Goal: Task Accomplishment & Management: Manage account settings

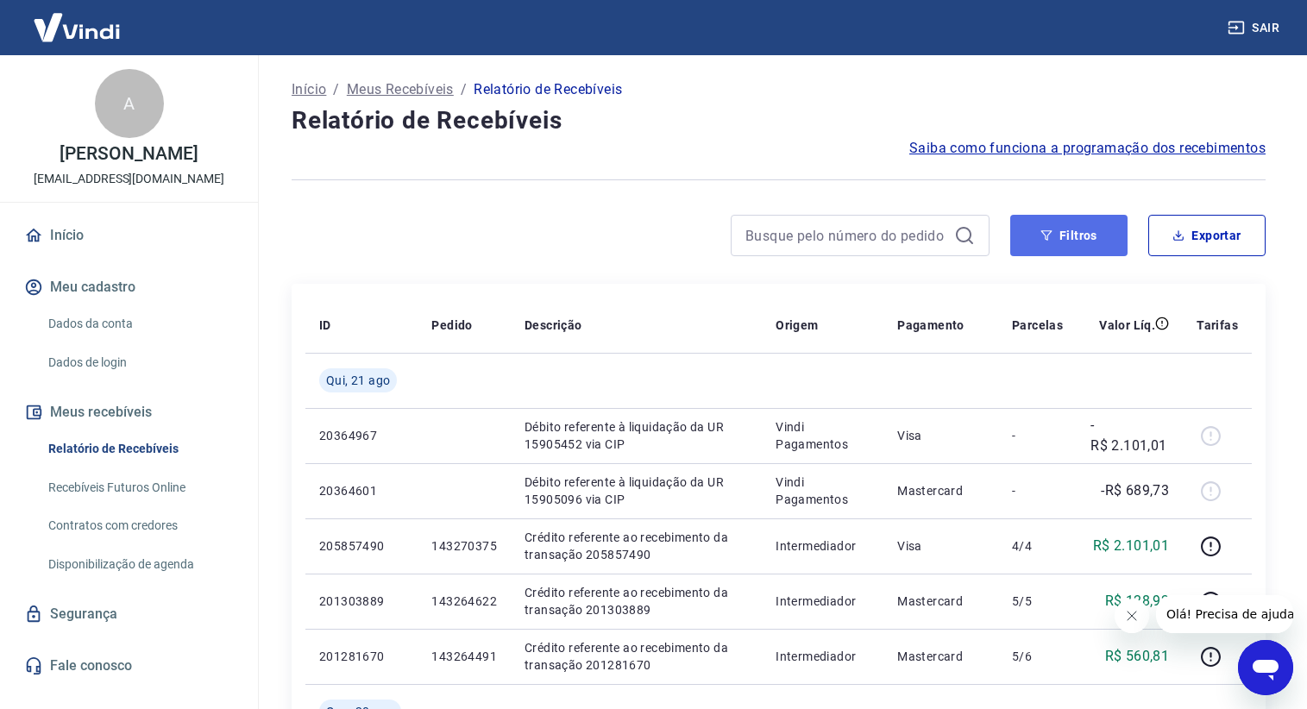
click at [1089, 219] on button "Filtros" at bounding box center [1068, 235] width 117 height 41
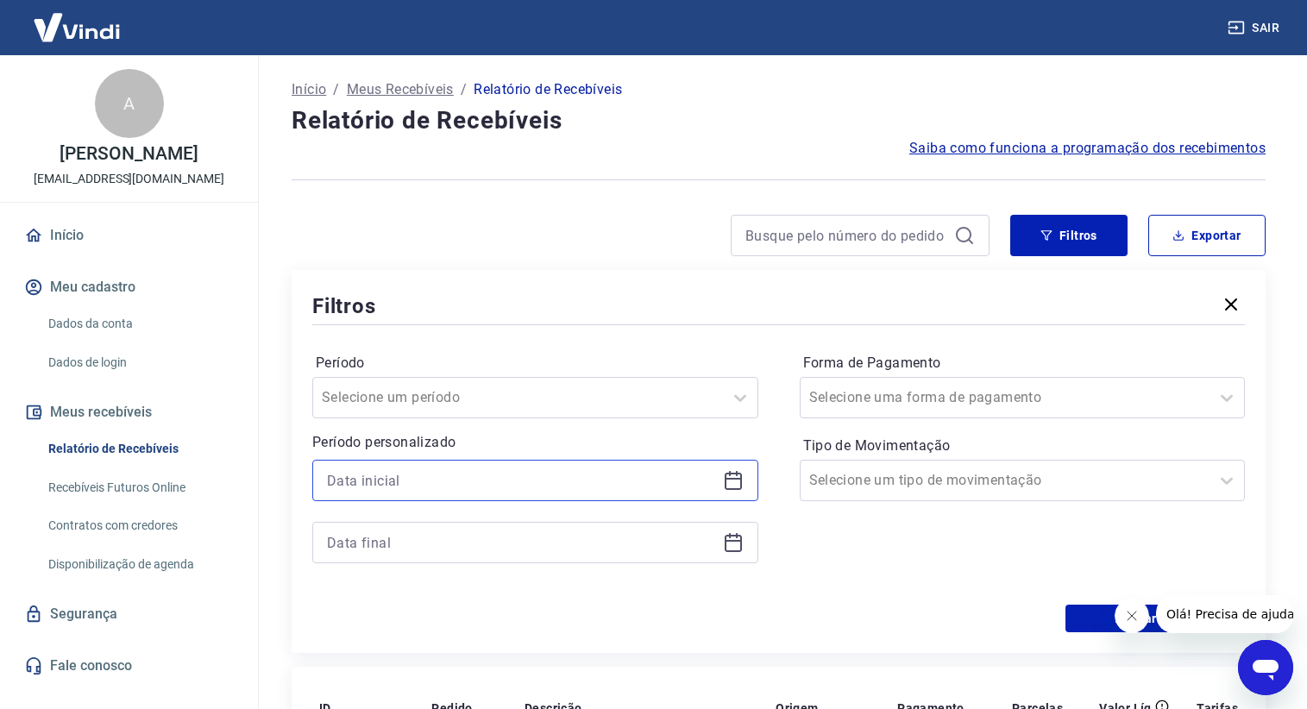
click at [390, 478] on input at bounding box center [521, 481] width 389 height 26
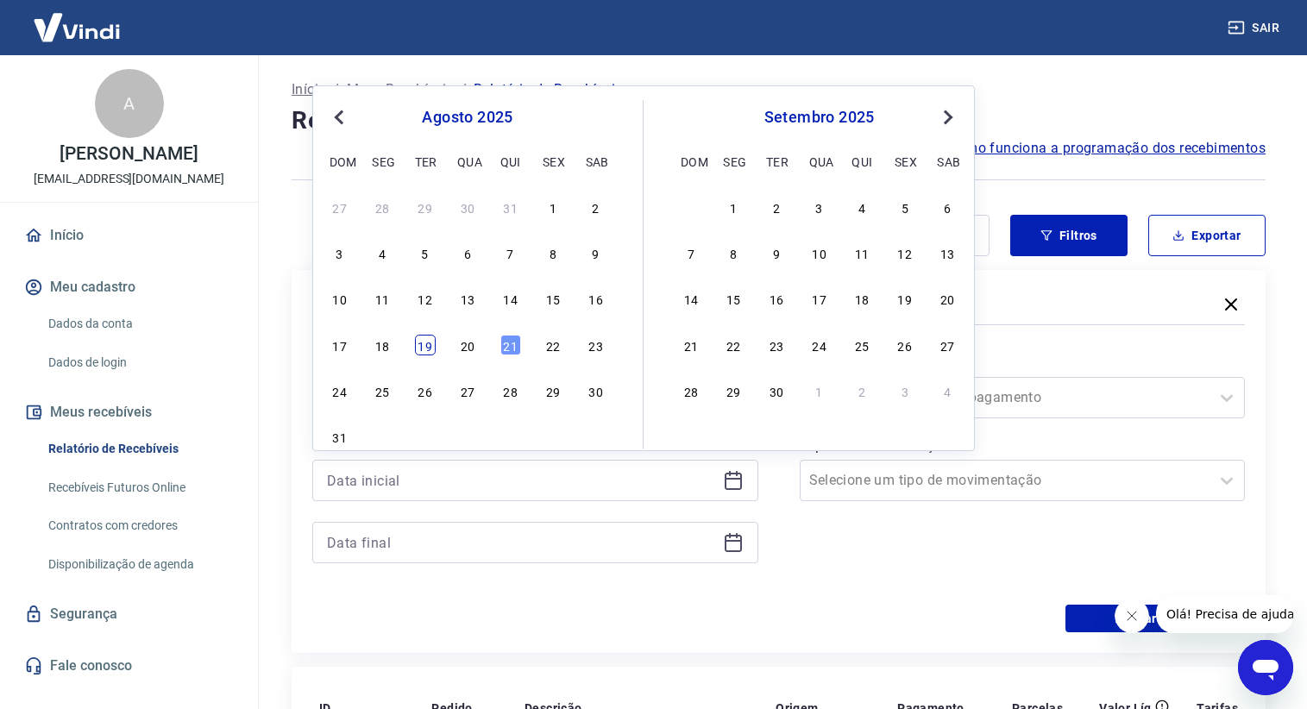
click at [431, 348] on div "19" at bounding box center [425, 345] width 21 height 21
type input "[DATE]"
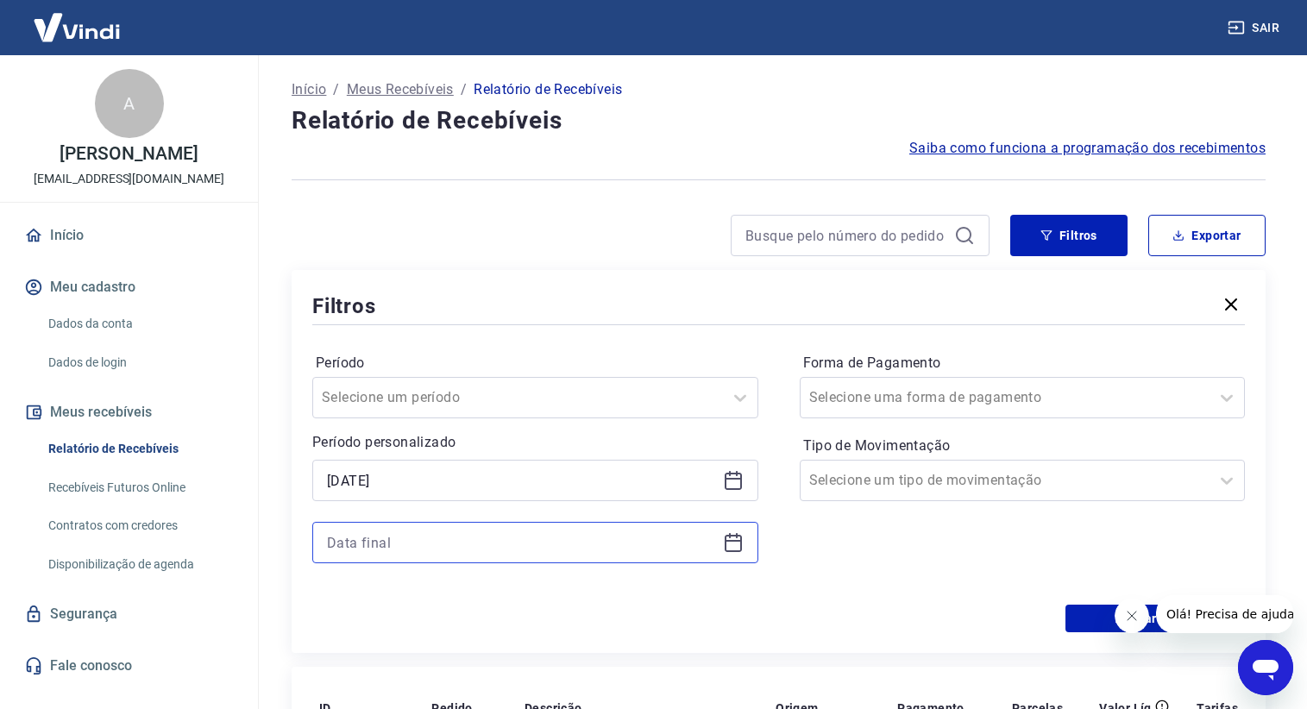
click at [430, 543] on input at bounding box center [521, 543] width 389 height 26
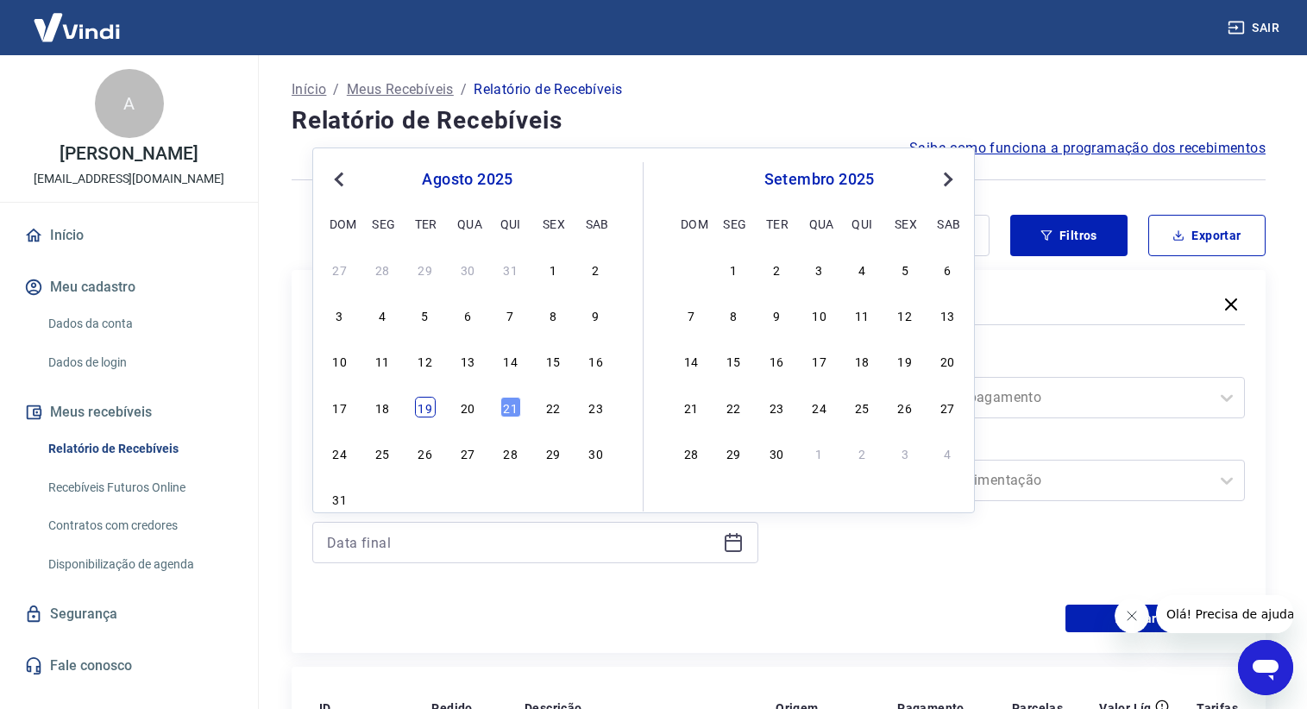
click at [422, 404] on div "19" at bounding box center [425, 407] width 21 height 21
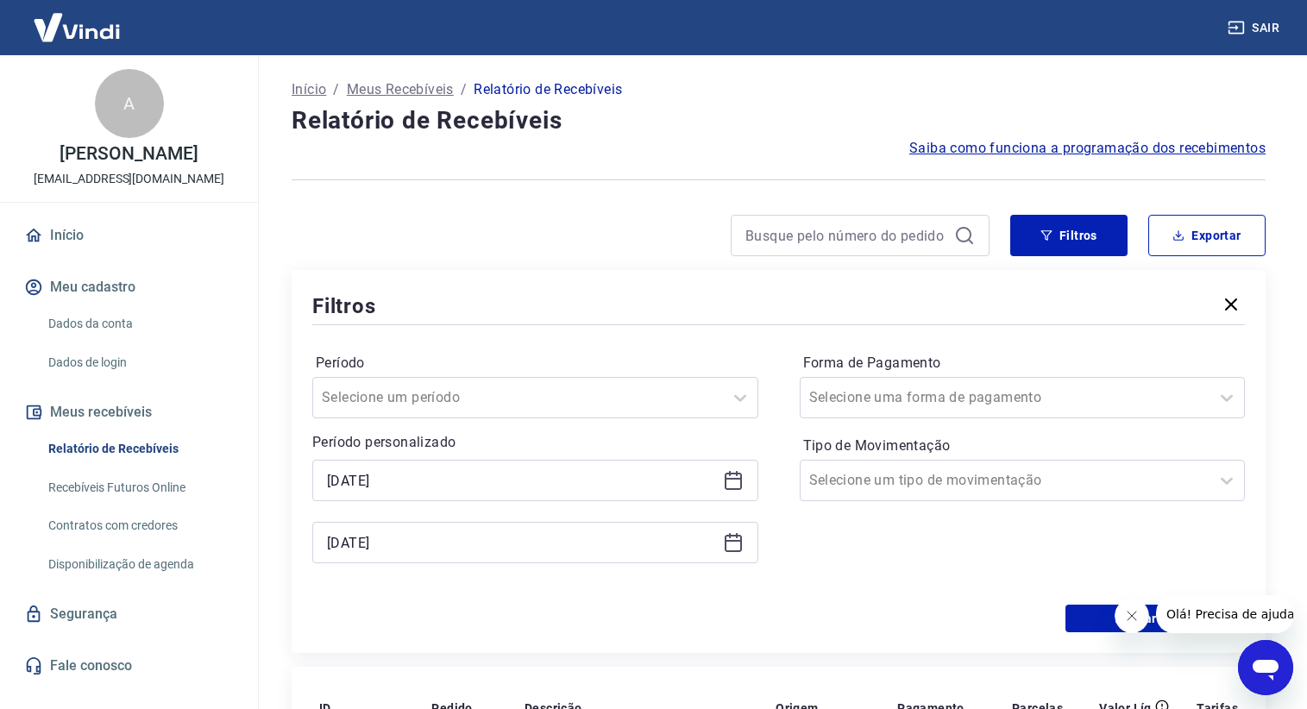
type input "[DATE]"
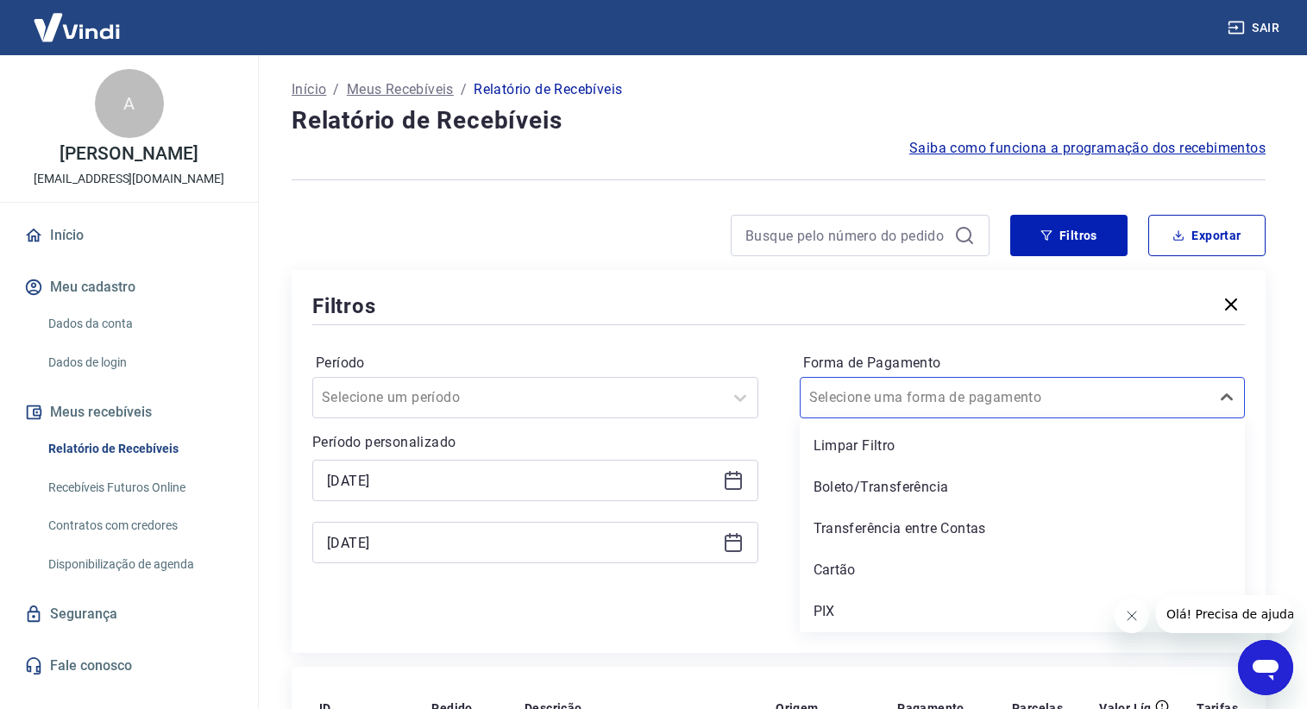
drag, startPoint x: 1006, startPoint y: 389, endPoint x: 967, endPoint y: 425, distance: 53.1
click at [1005, 388] on div at bounding box center [1005, 398] width 392 height 24
click at [888, 572] on div "Cartão" at bounding box center [1023, 570] width 446 height 35
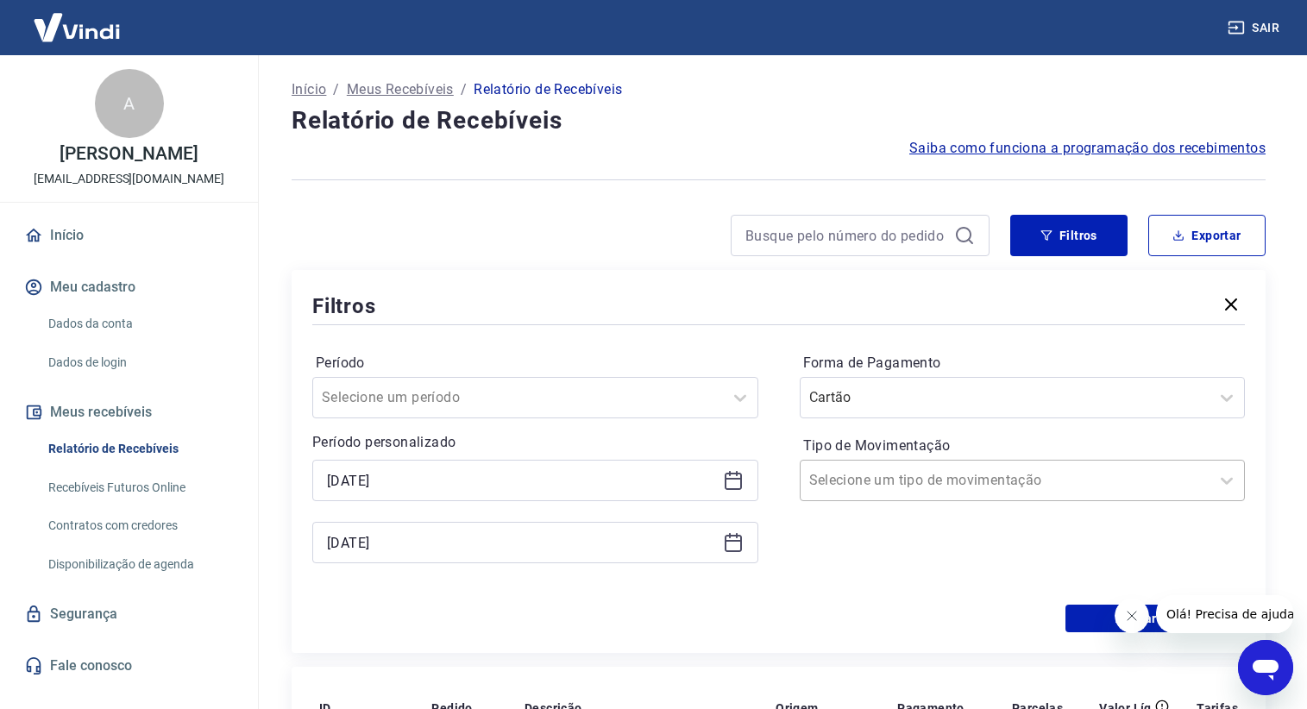
click at [864, 497] on div "Selecione um tipo de movimentação" at bounding box center [1023, 480] width 446 height 41
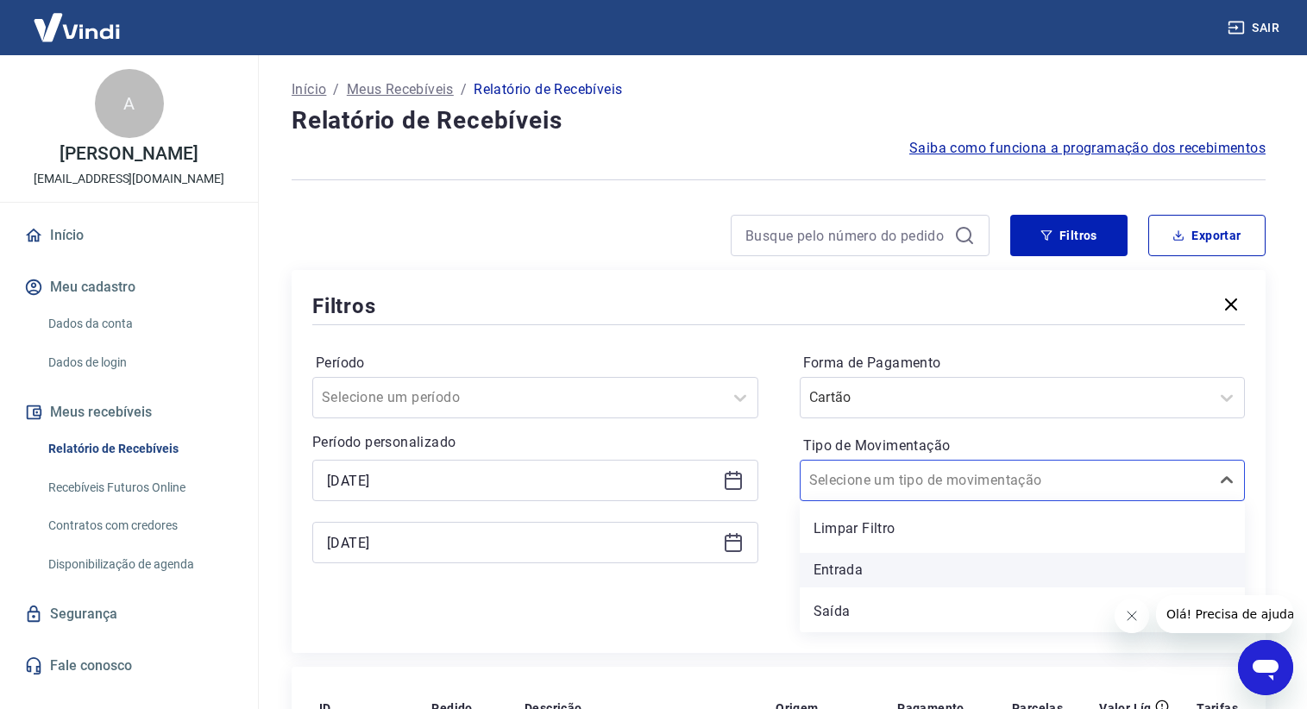
drag, startPoint x: 859, startPoint y: 560, endPoint x: 16, endPoint y: 15, distance: 1003.7
click at [859, 560] on div "Entrada" at bounding box center [1023, 570] width 446 height 35
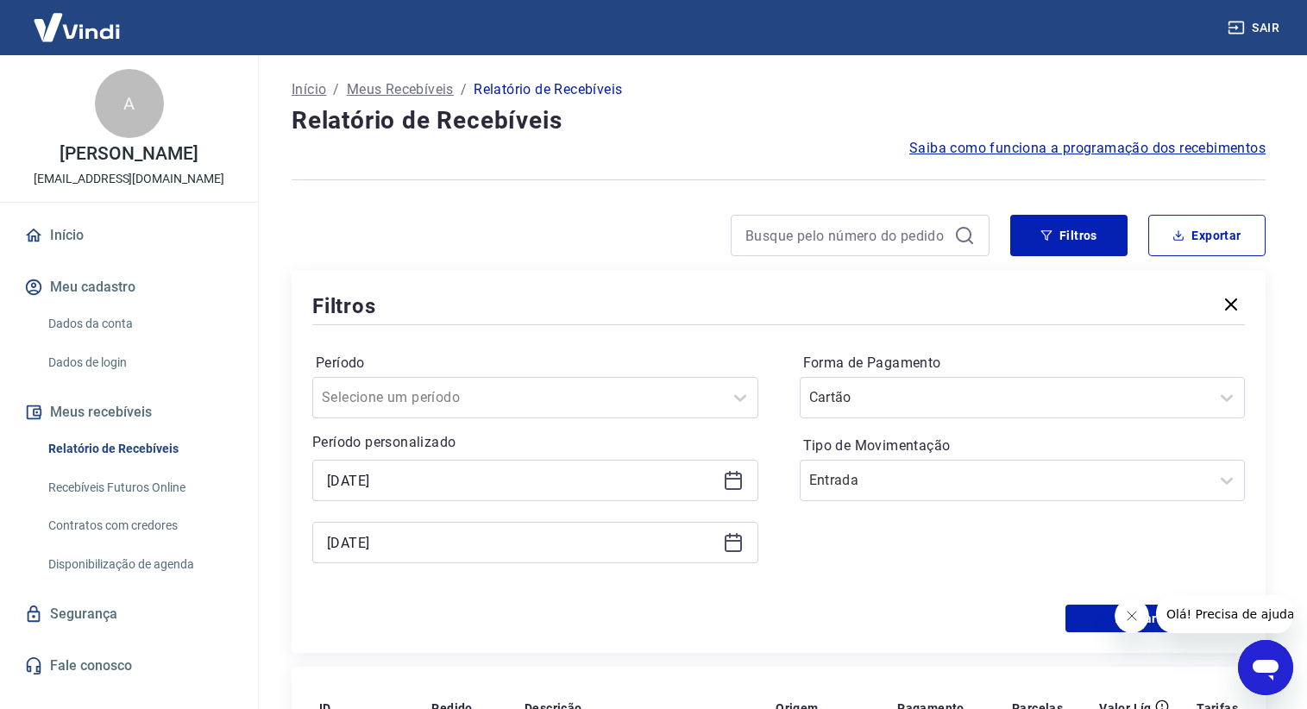
click at [1124, 612] on icon "Fechar mensagem da empresa" at bounding box center [1131, 616] width 14 height 14
click at [1140, 619] on button "Aplicar filtros" at bounding box center [1154, 619] width 179 height 28
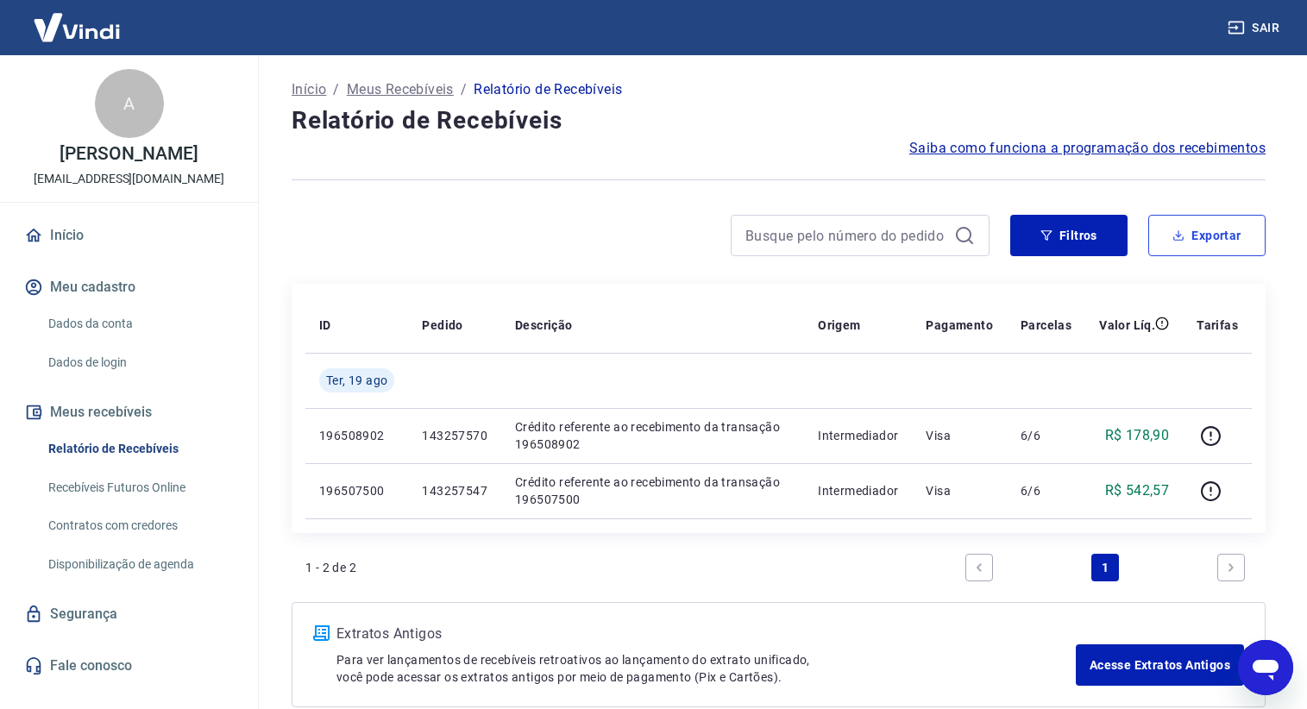
drag, startPoint x: 1199, startPoint y: 232, endPoint x: 1152, endPoint y: 246, distance: 48.6
click at [1199, 232] on button "Exportar" at bounding box center [1206, 235] width 117 height 41
type input "[DATE]"
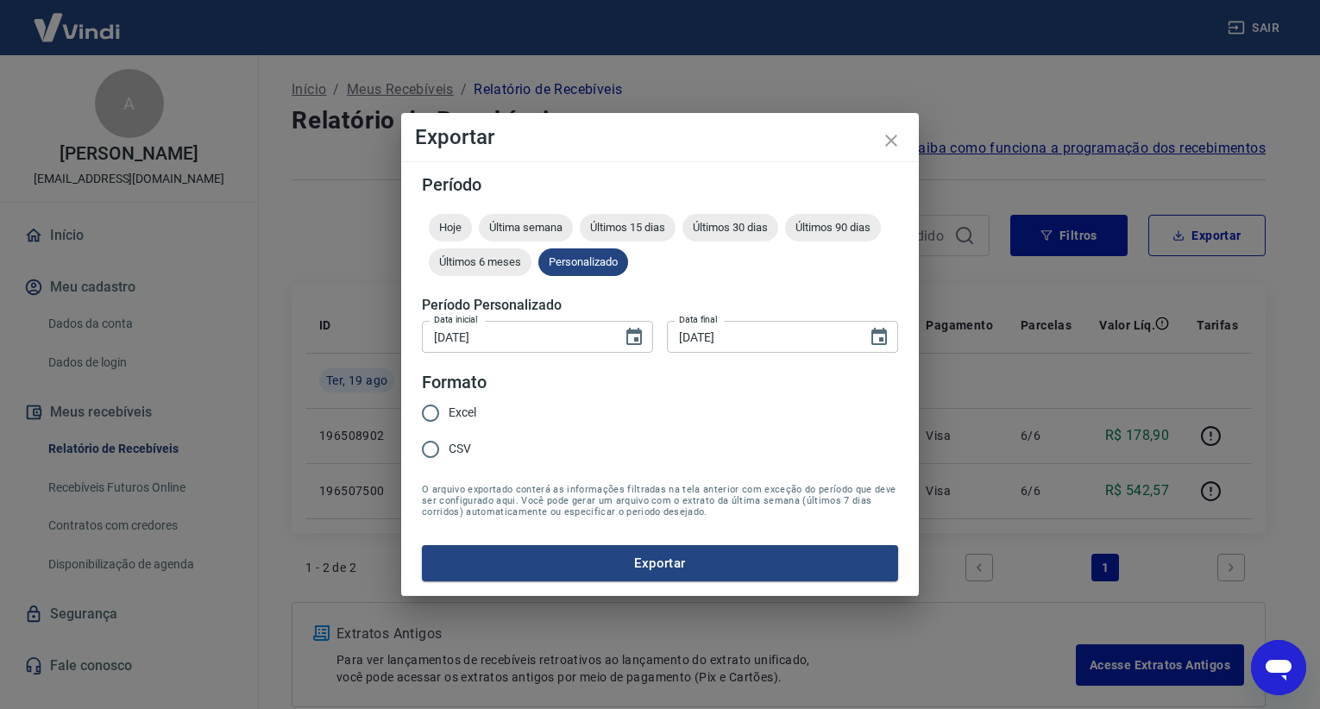
click at [429, 409] on input "Excel" at bounding box center [430, 413] width 36 height 36
radio input "true"
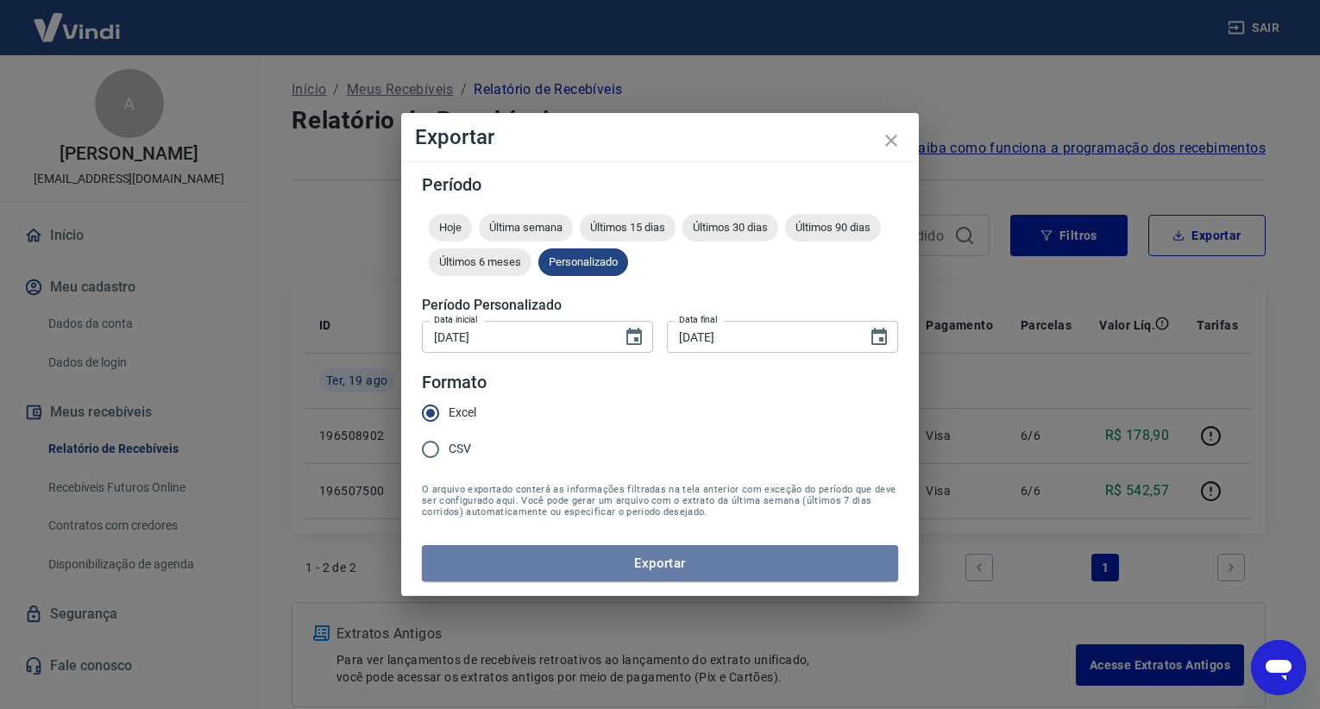
click at [599, 556] on button "Exportar" at bounding box center [660, 563] width 476 height 36
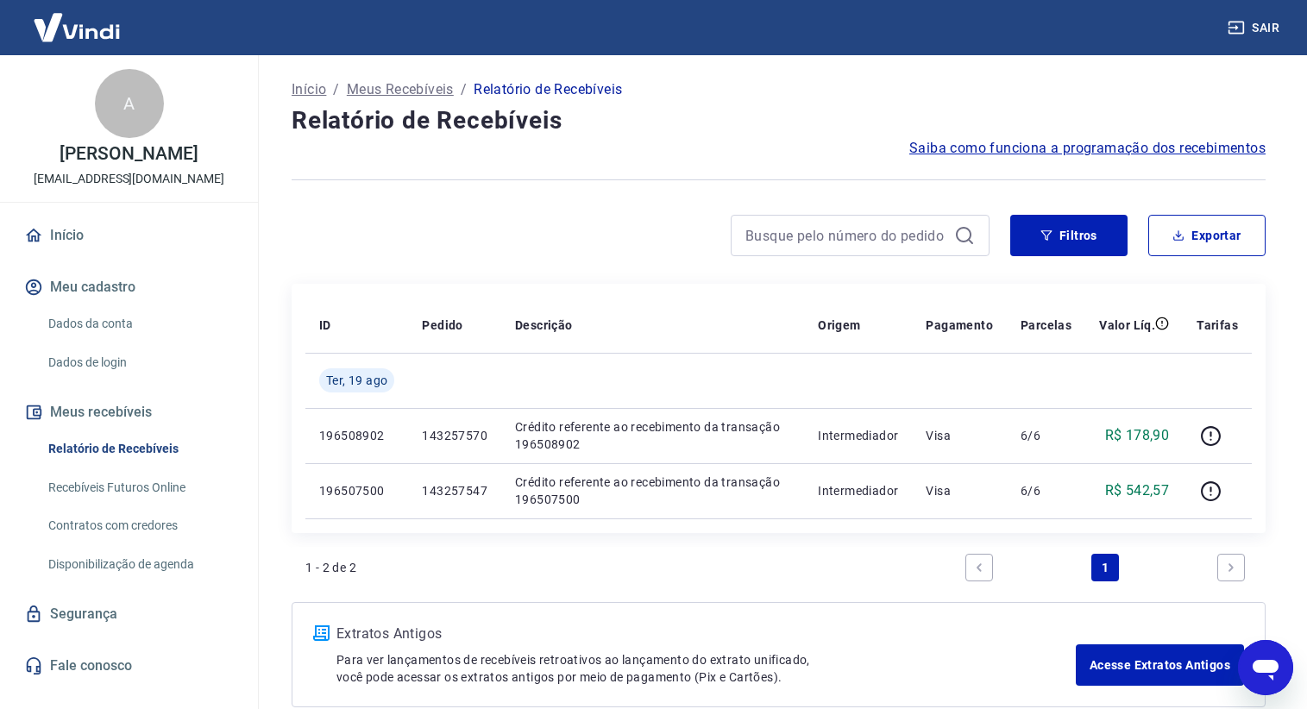
click at [633, 124] on h4 "Relatório de Recebíveis" at bounding box center [779, 121] width 974 height 35
click at [1215, 186] on div at bounding box center [779, 180] width 974 height 42
click at [1100, 225] on button "Filtros" at bounding box center [1068, 235] width 117 height 41
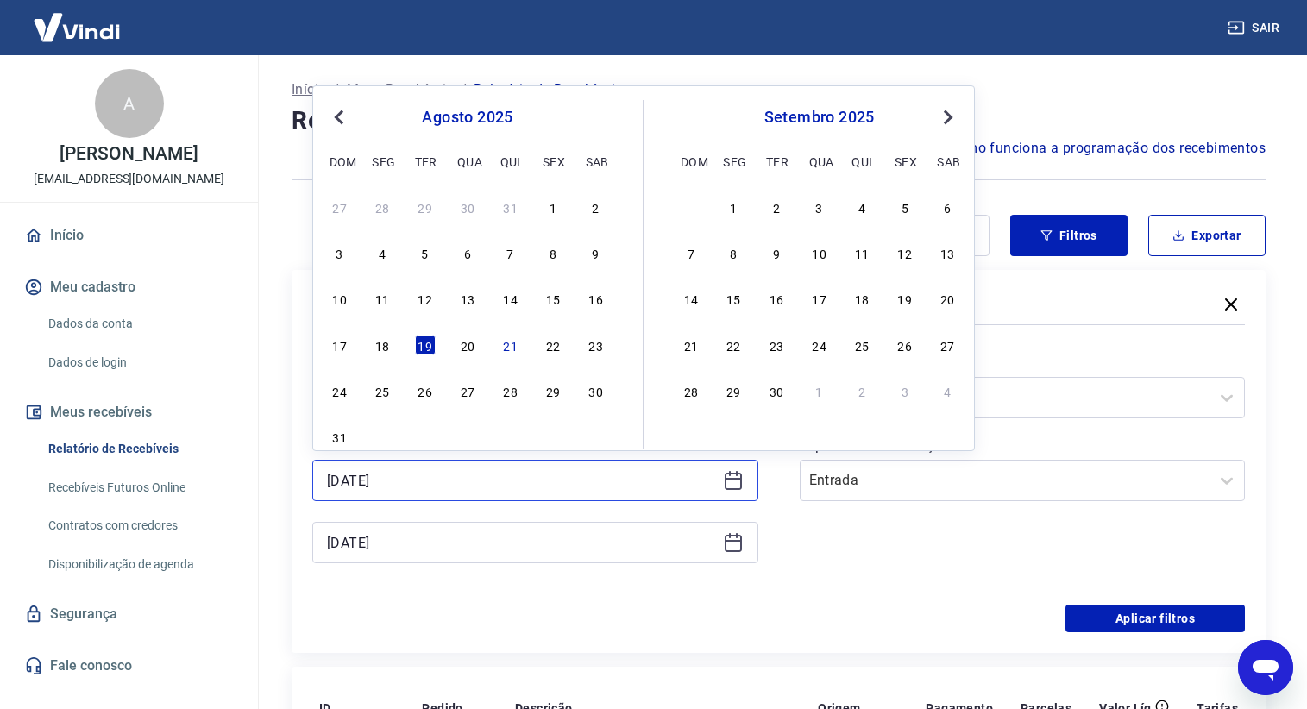
click at [467, 473] on input "[DATE]" at bounding box center [521, 481] width 389 height 26
click at [473, 340] on div "20" at bounding box center [467, 345] width 21 height 21
type input "[DATE]"
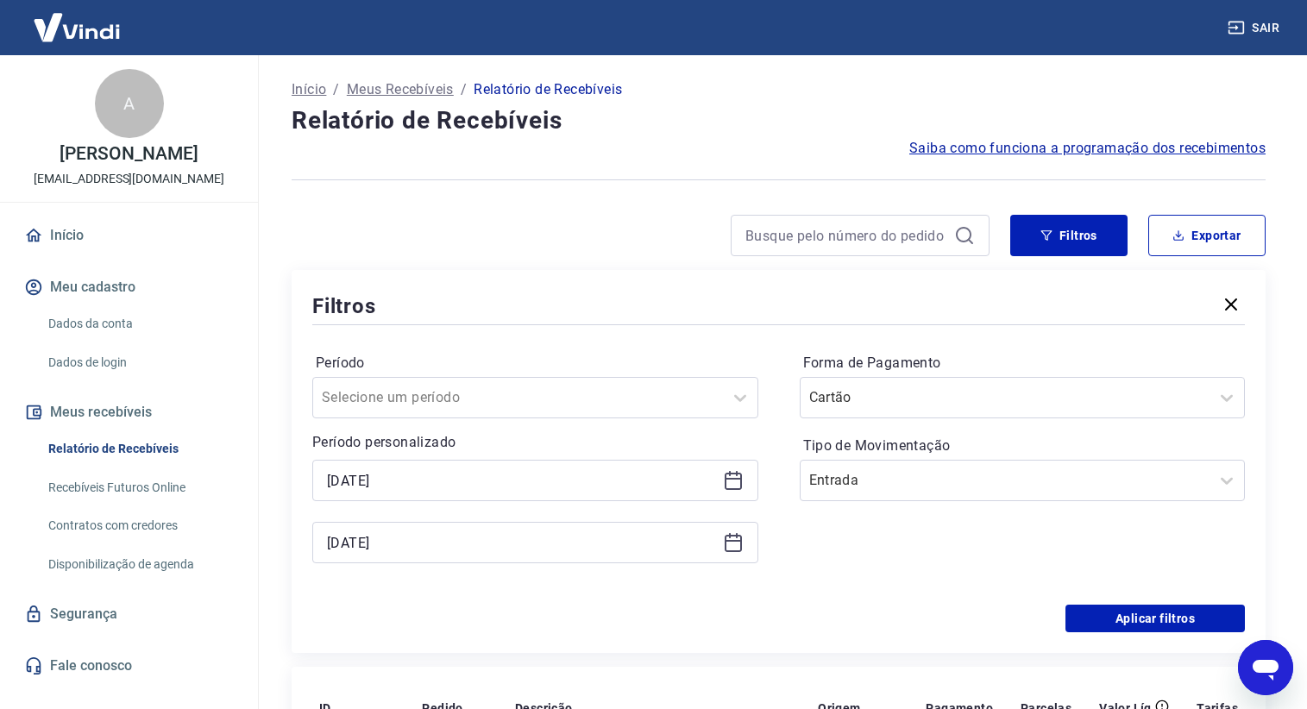
click at [457, 556] on div "[DATE]" at bounding box center [535, 542] width 446 height 41
click at [454, 544] on input "[DATE]" at bounding box center [521, 543] width 389 height 26
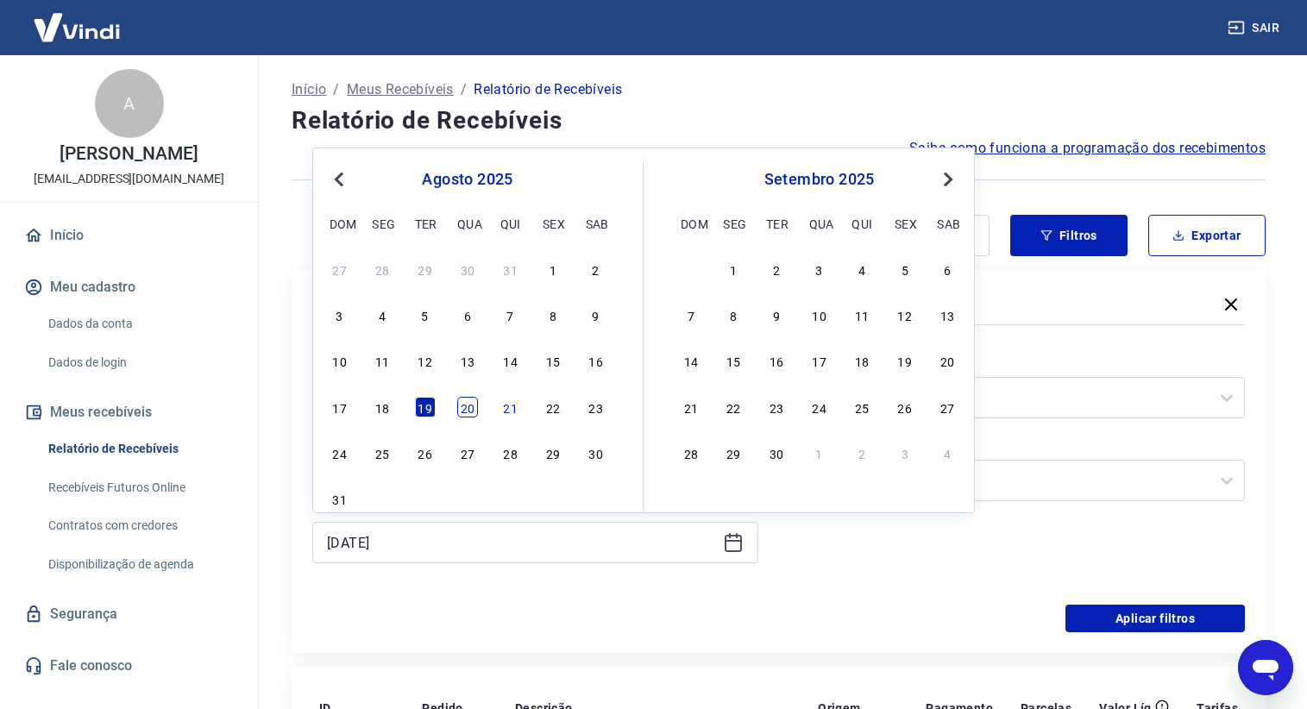
click at [463, 410] on div "20" at bounding box center [467, 407] width 21 height 21
type input "[DATE]"
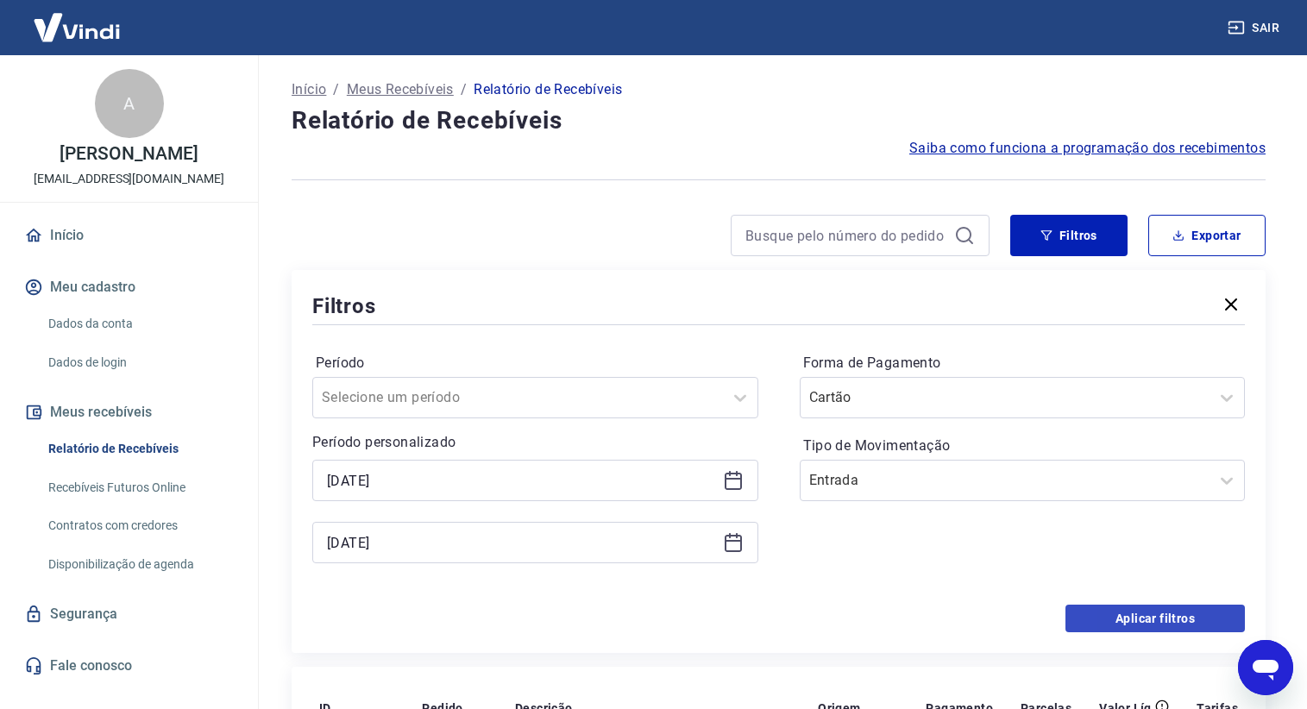
click at [1071, 602] on div "Período Selecione um período Período personalizado Selected date: [DATE] [DATE]…" at bounding box center [778, 467] width 932 height 276
click at [1084, 609] on button "Aplicar filtros" at bounding box center [1154, 619] width 179 height 28
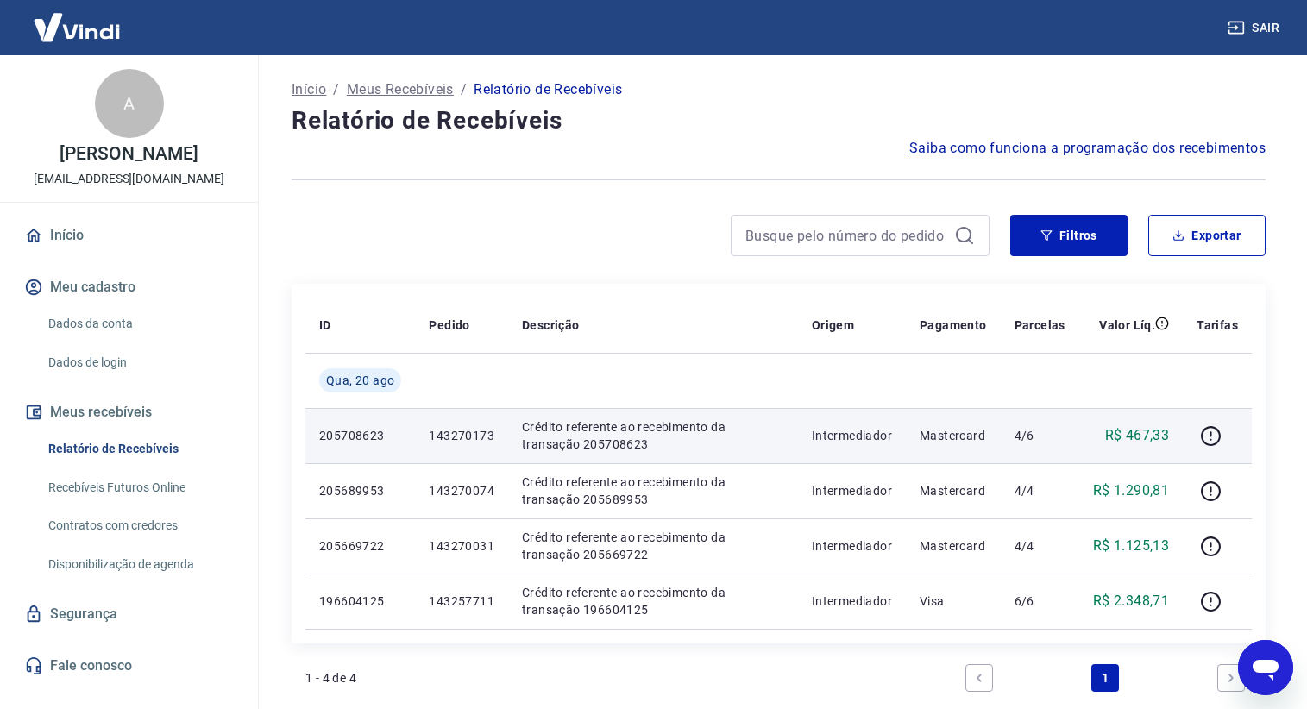
scroll to position [86, 0]
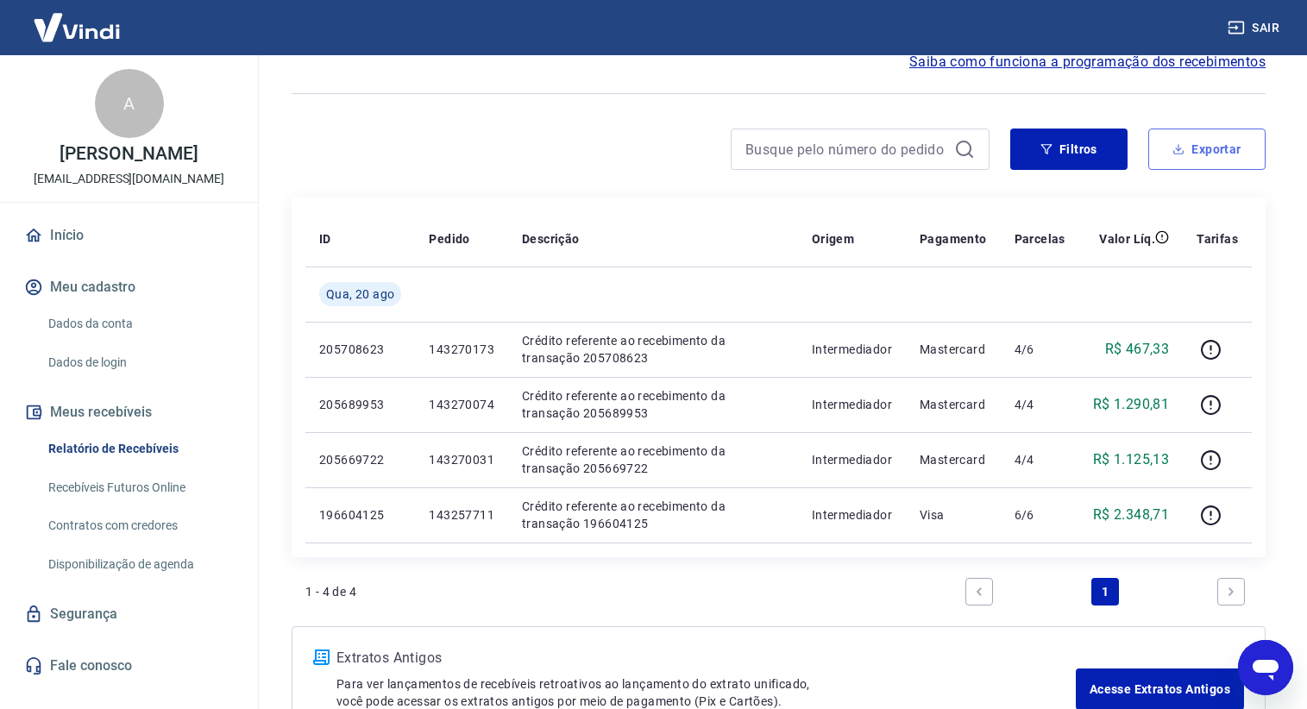
click at [1206, 147] on button "Exportar" at bounding box center [1206, 149] width 117 height 41
type input "[DATE]"
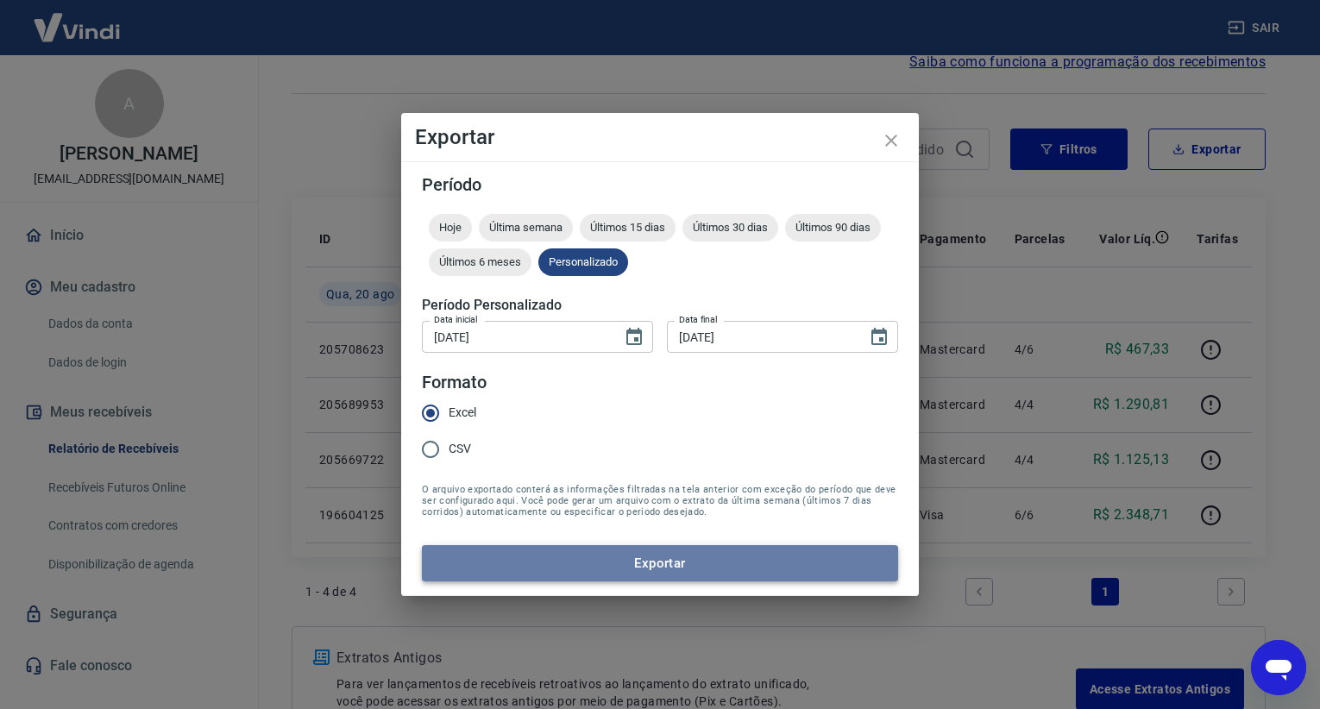
click at [636, 562] on button "Exportar" at bounding box center [660, 563] width 476 height 36
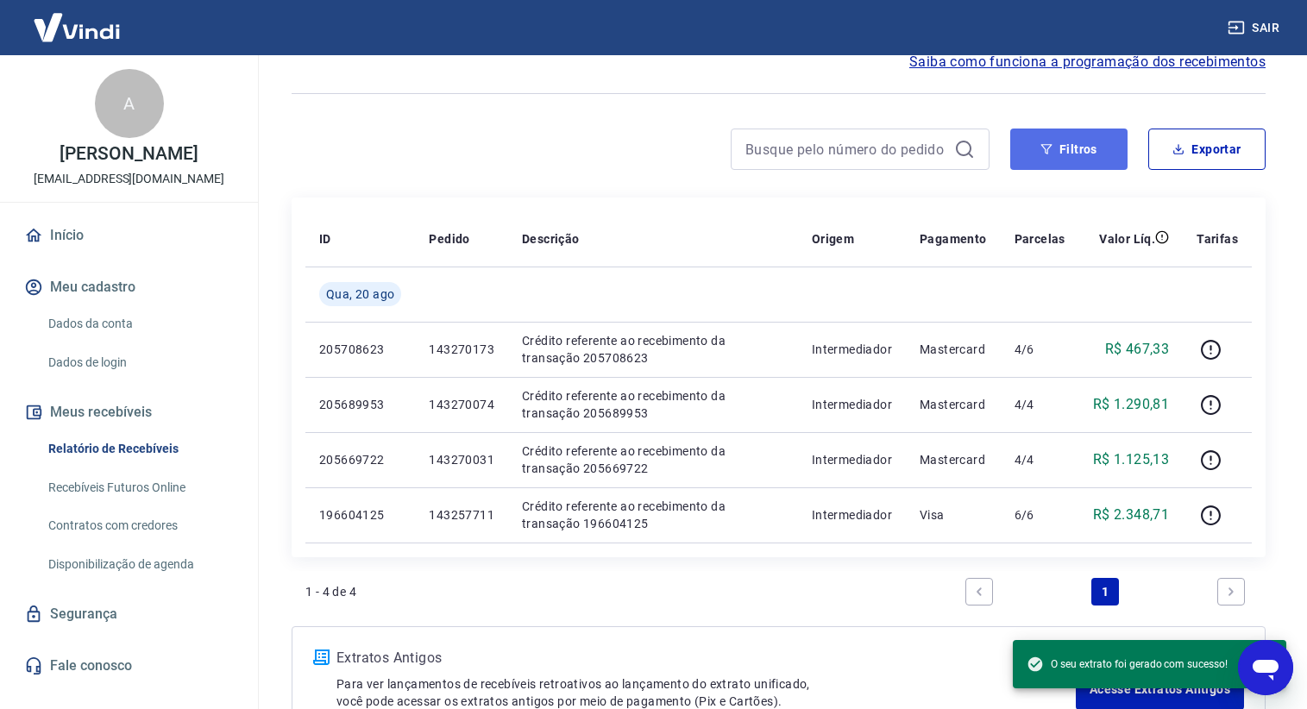
click at [1054, 152] on button "Filtros" at bounding box center [1068, 149] width 117 height 41
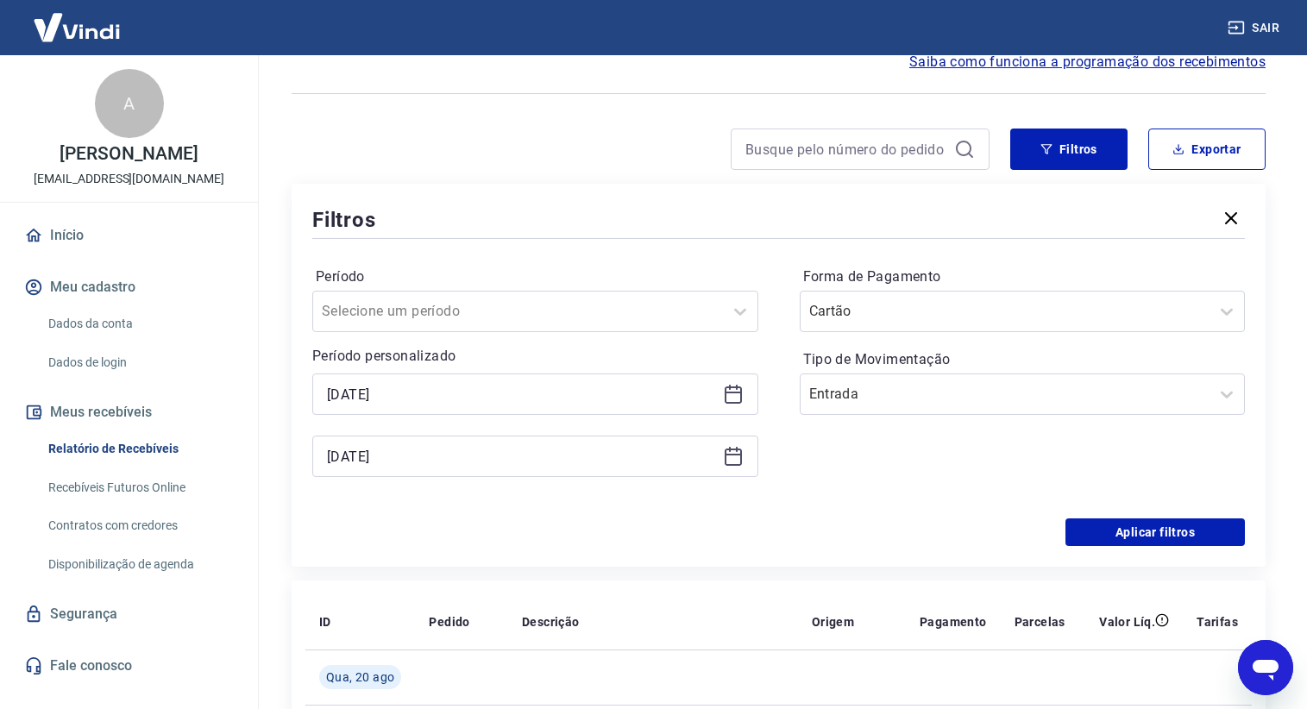
click at [418, 410] on div "[DATE]" at bounding box center [535, 393] width 446 height 41
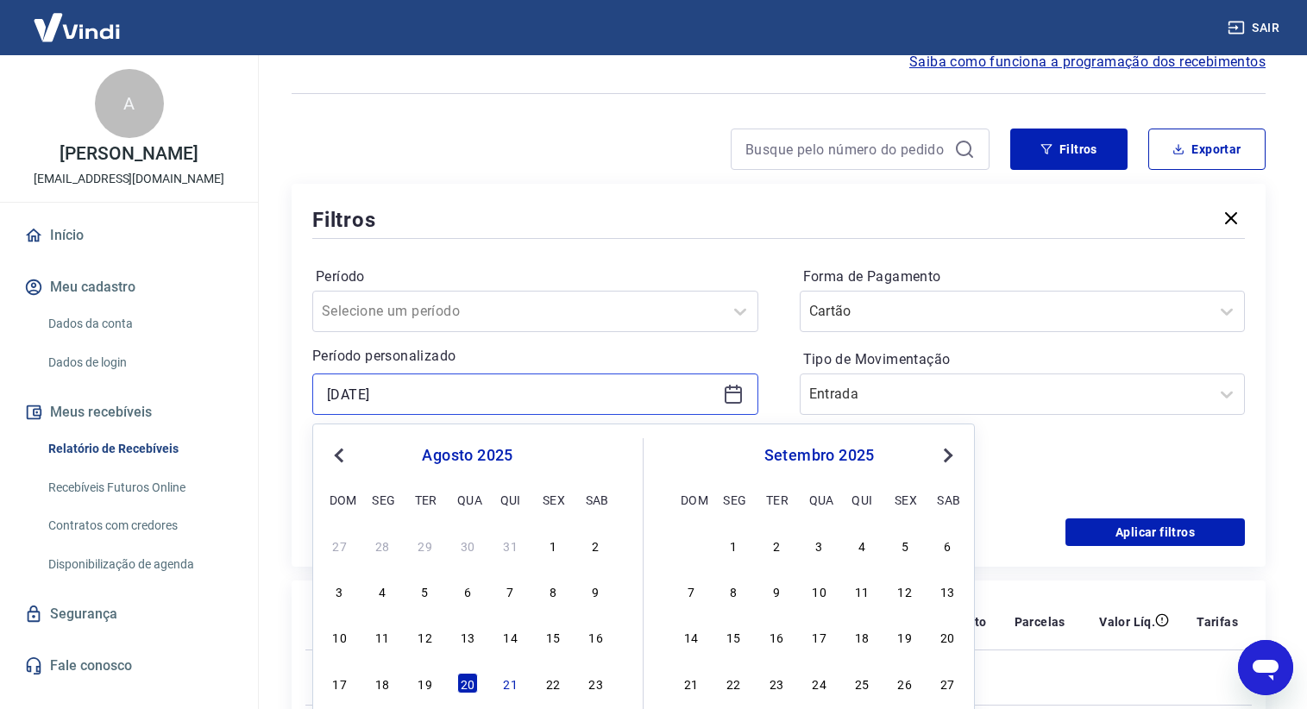
click at [418, 394] on input "[DATE]" at bounding box center [521, 394] width 389 height 26
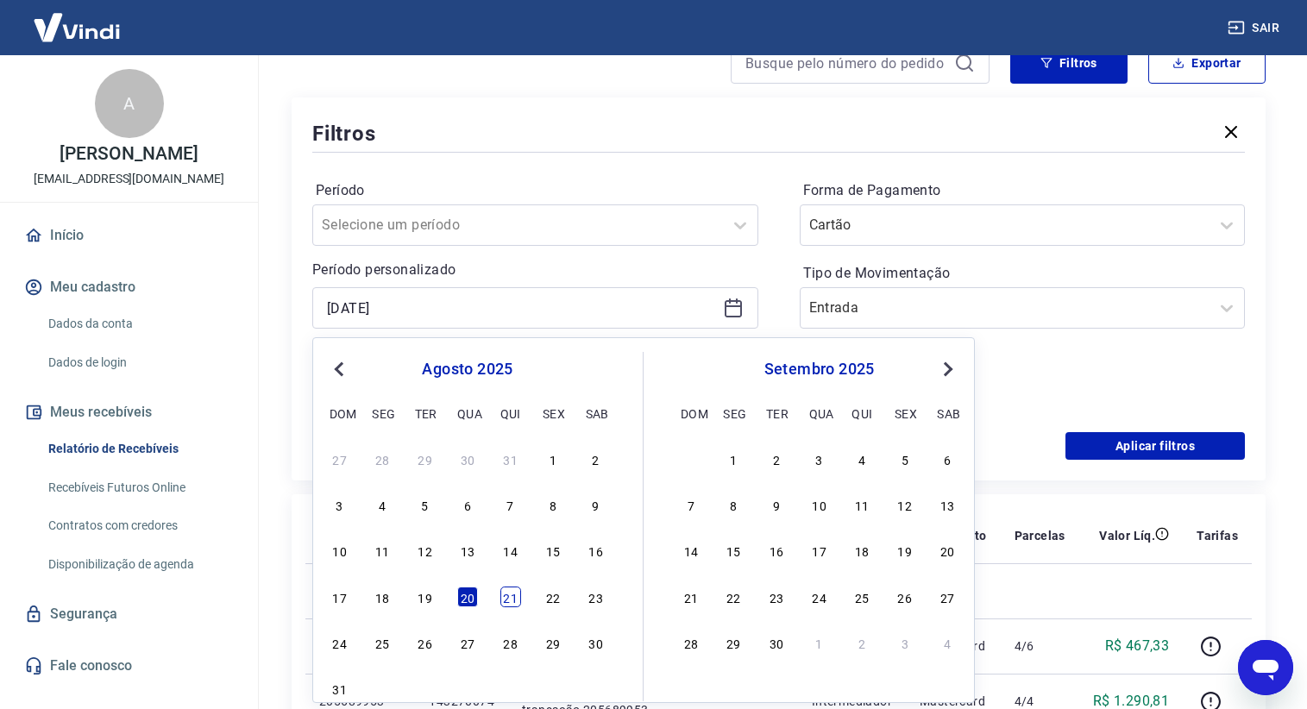
click at [513, 588] on div "21" at bounding box center [510, 597] width 21 height 21
type input "[DATE]"
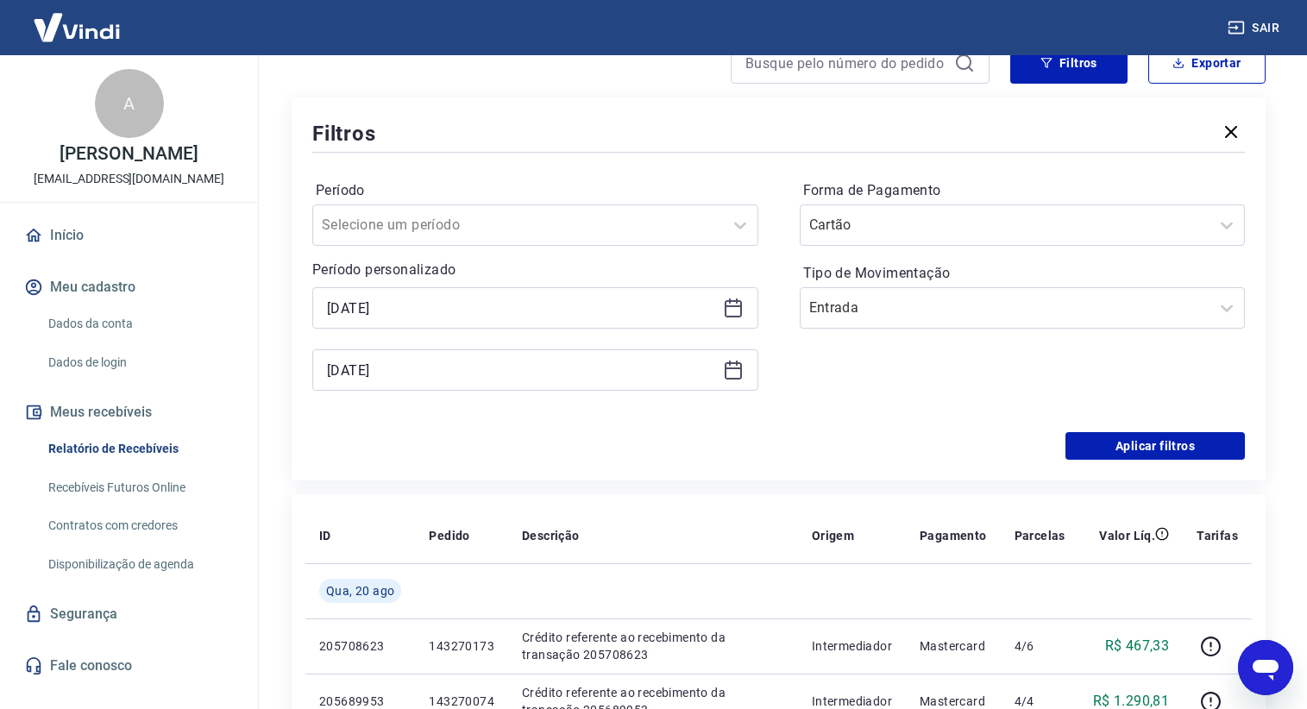
click at [434, 383] on div "[DATE]" at bounding box center [535, 369] width 446 height 41
click at [390, 355] on div "[DATE]" at bounding box center [535, 369] width 446 height 41
click at [396, 367] on input "[DATE]" at bounding box center [521, 370] width 389 height 26
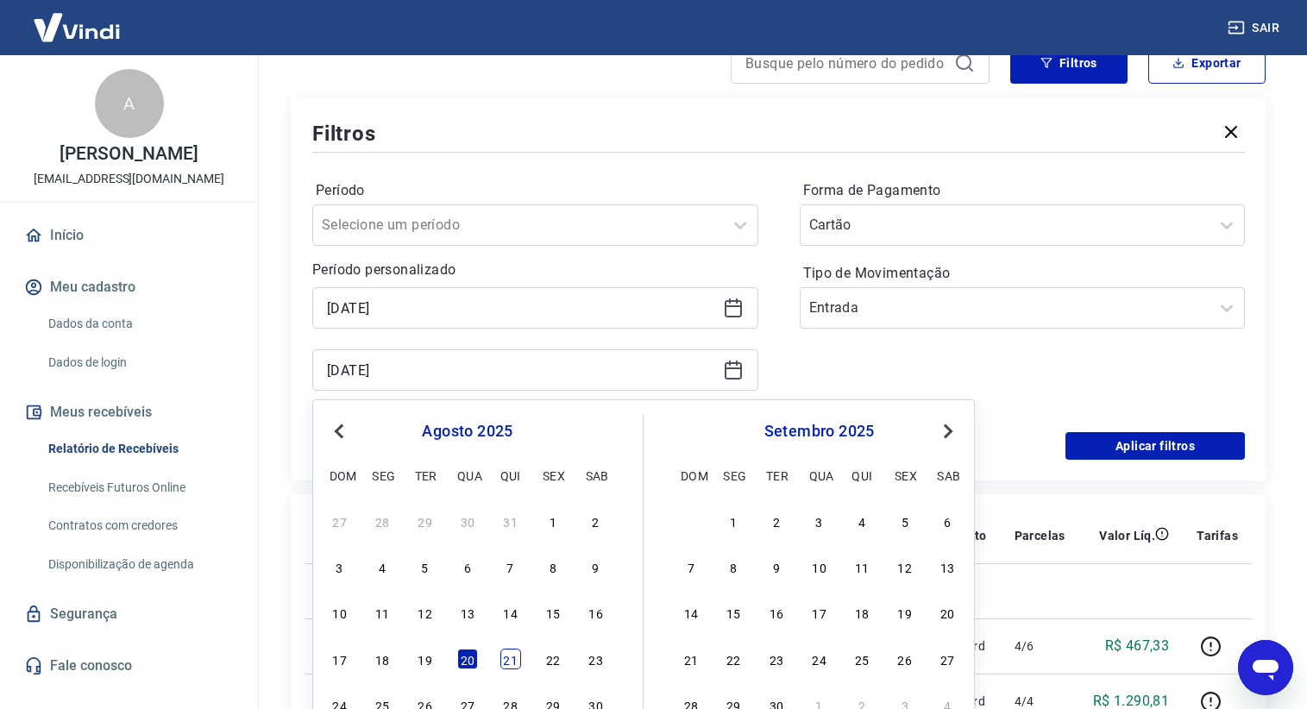
click at [511, 650] on div "21" at bounding box center [510, 659] width 21 height 21
type input "[DATE]"
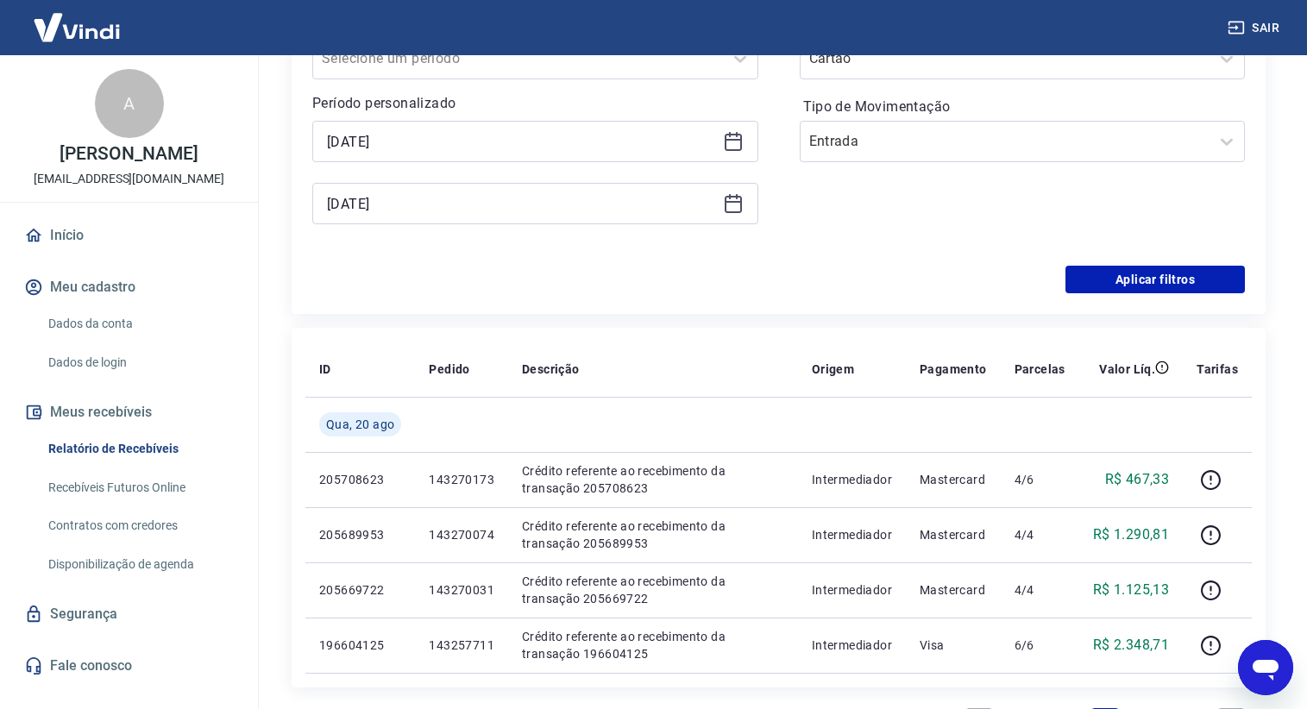
scroll to position [345, 0]
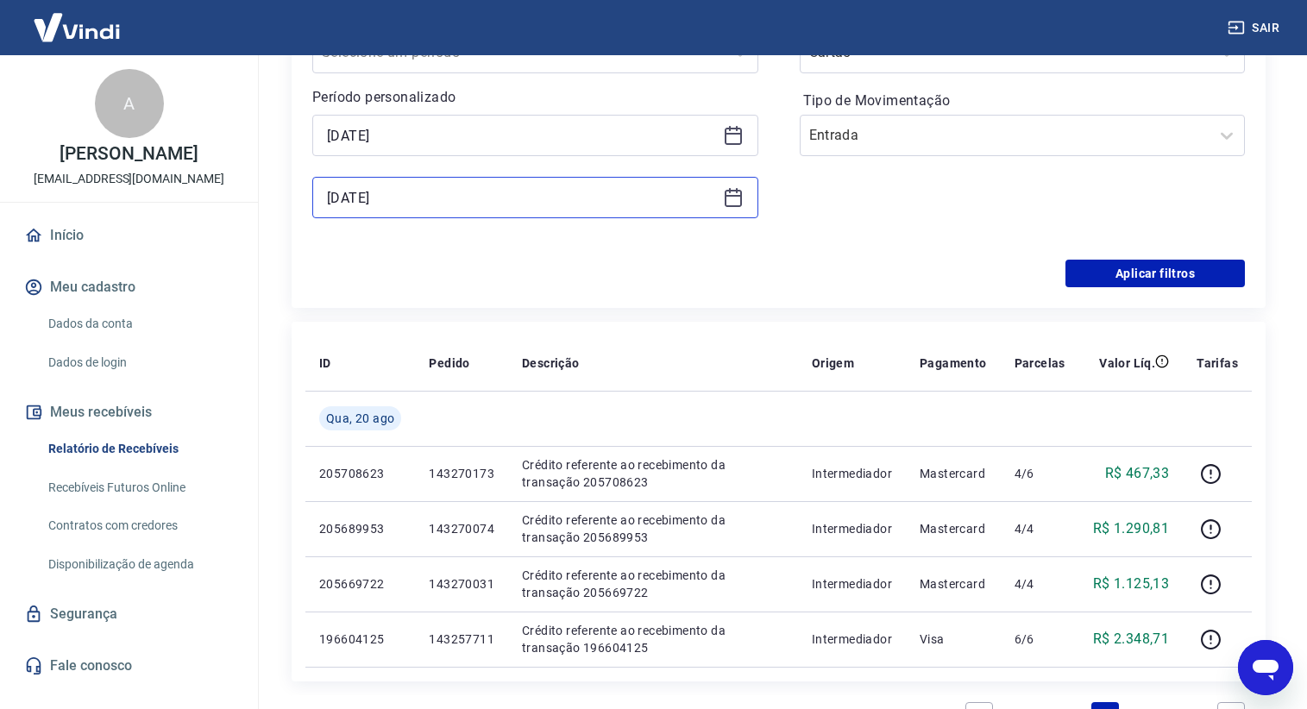
click at [449, 195] on input "[DATE]" at bounding box center [521, 198] width 389 height 26
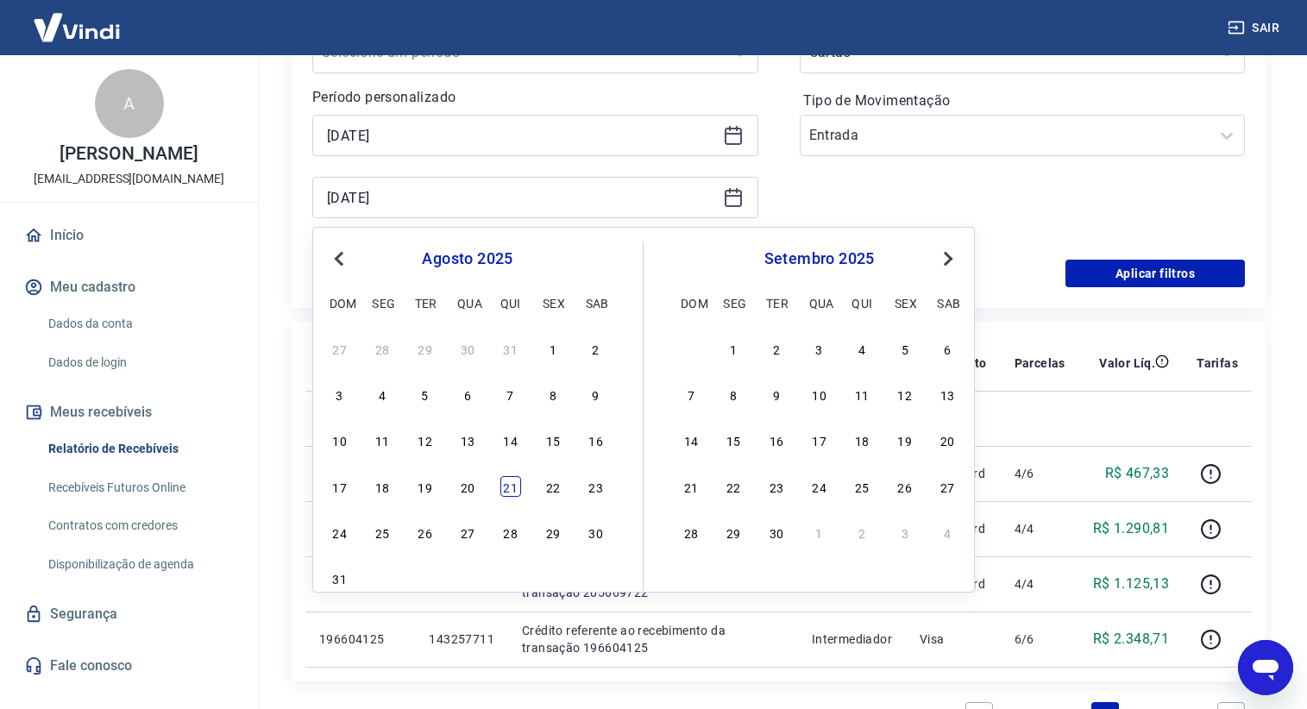
click at [516, 486] on div "21" at bounding box center [510, 486] width 21 height 21
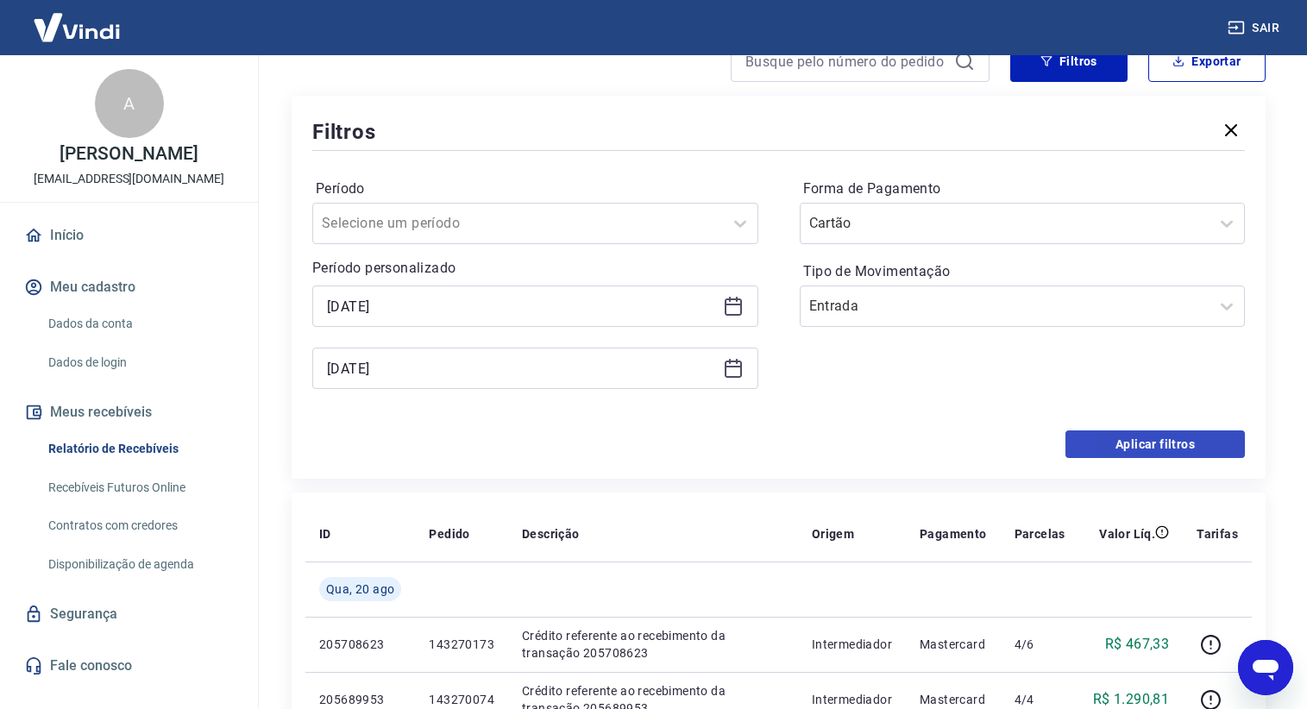
scroll to position [173, 0]
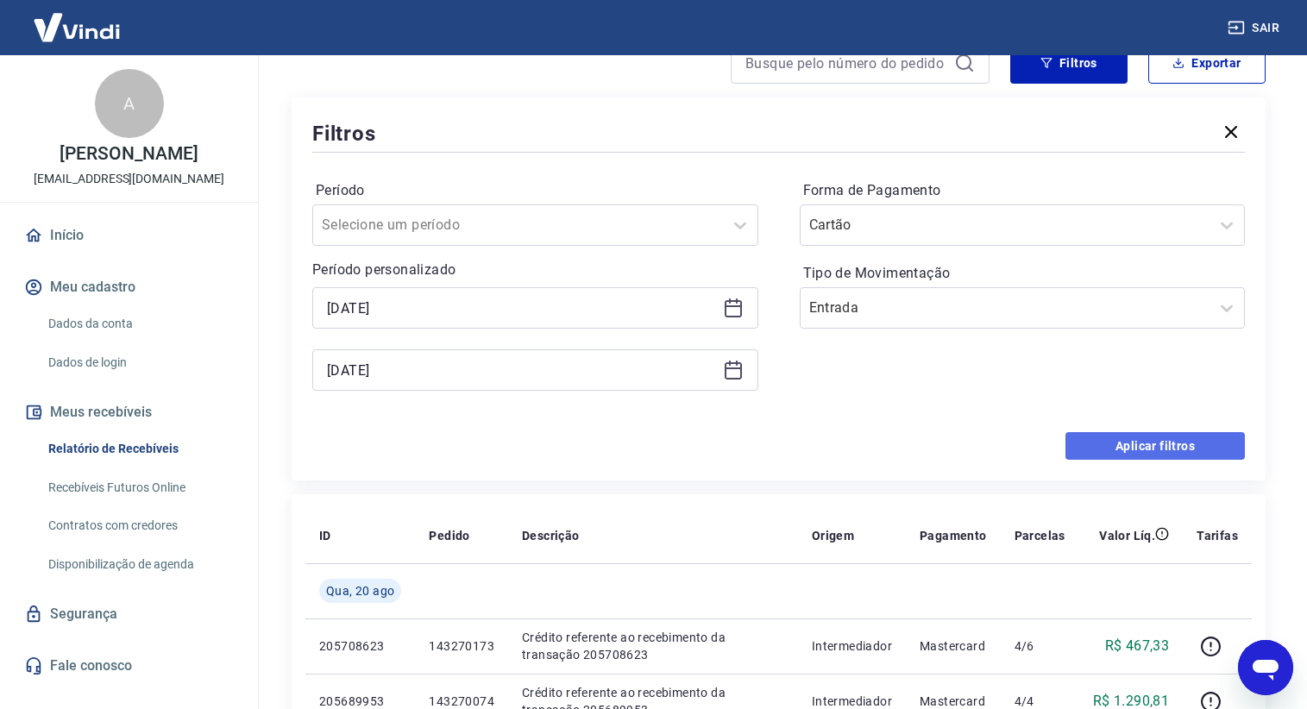
click at [1183, 447] on button "Aplicar filtros" at bounding box center [1154, 446] width 179 height 28
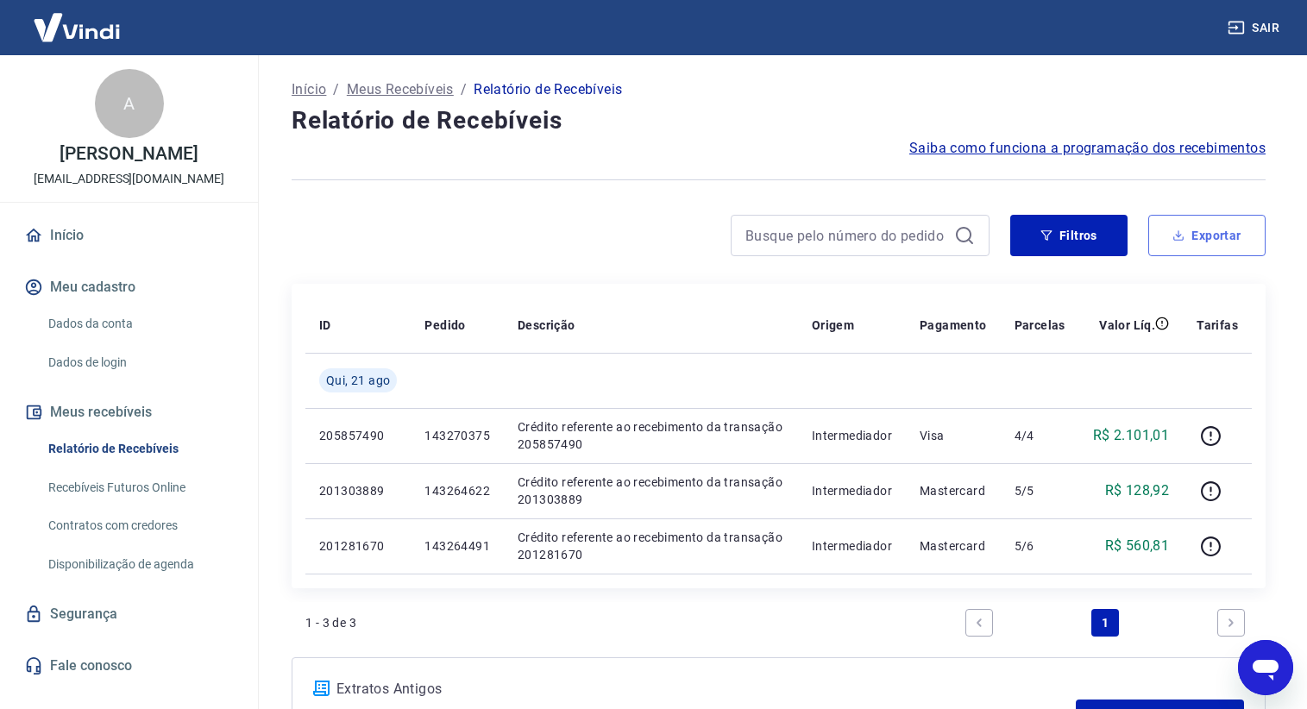
click at [1208, 234] on button "Exportar" at bounding box center [1206, 235] width 117 height 41
type input "[DATE]"
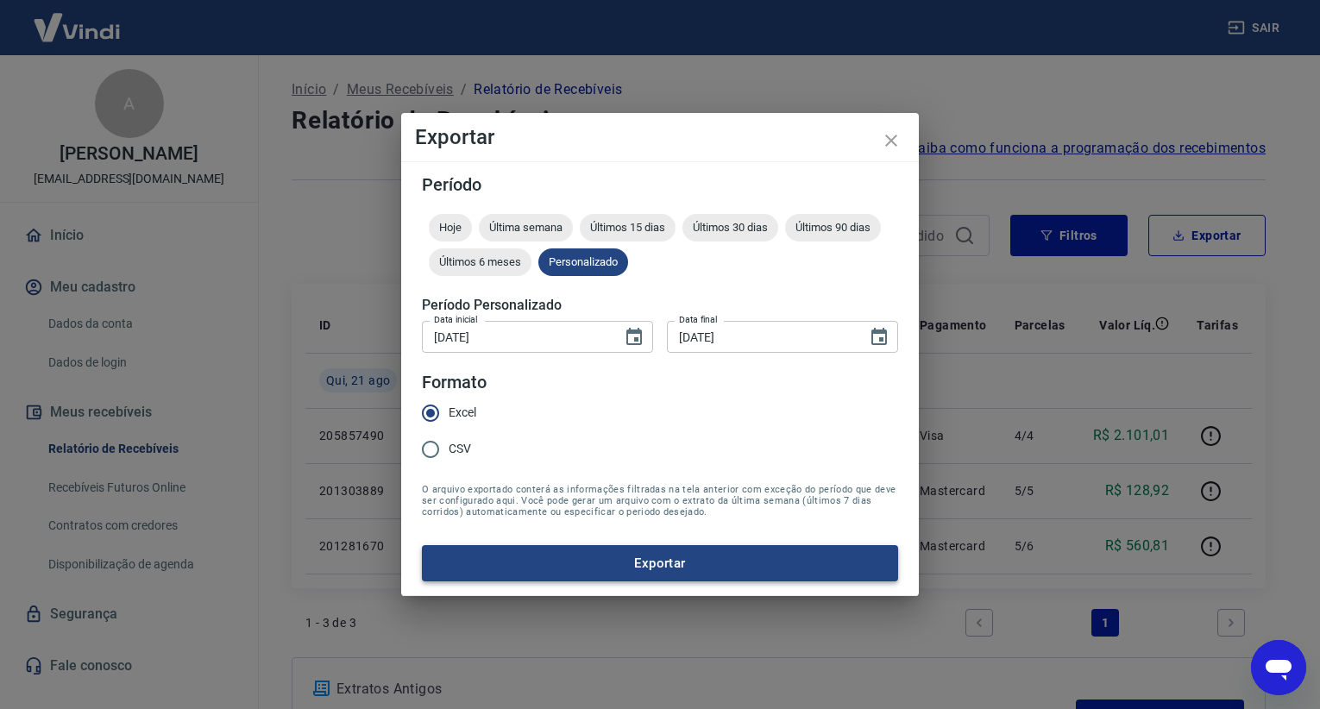
click at [620, 557] on button "Exportar" at bounding box center [660, 563] width 476 height 36
